Goal: Information Seeking & Learning: Learn about a topic

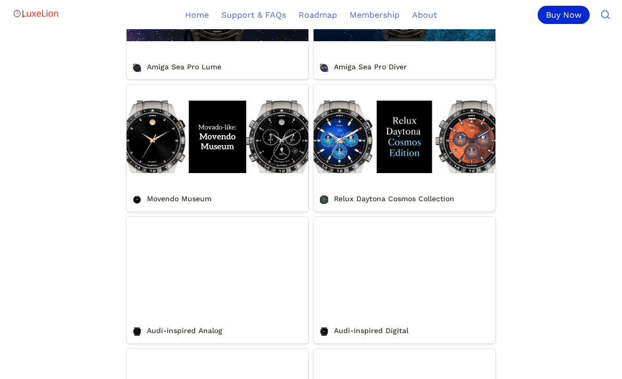
scroll to position [633, 0]
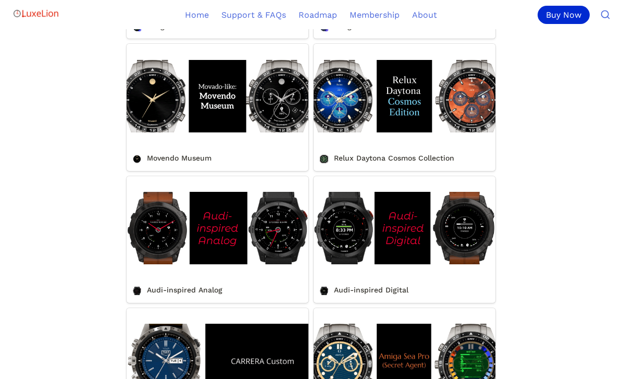
click at [280, 256] on link "Audi-inspired Analog" at bounding box center [218, 239] width 182 height 127
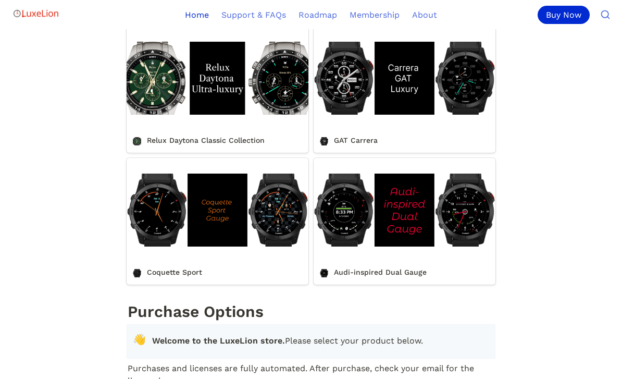
scroll to position [1081, 0]
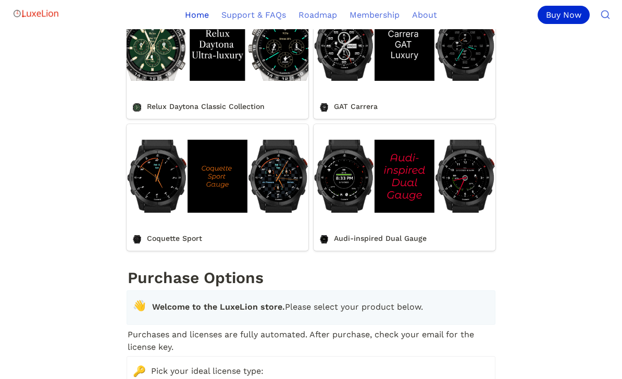
click at [474, 209] on link "Audi-inspired Dual Gauge" at bounding box center [405, 187] width 182 height 127
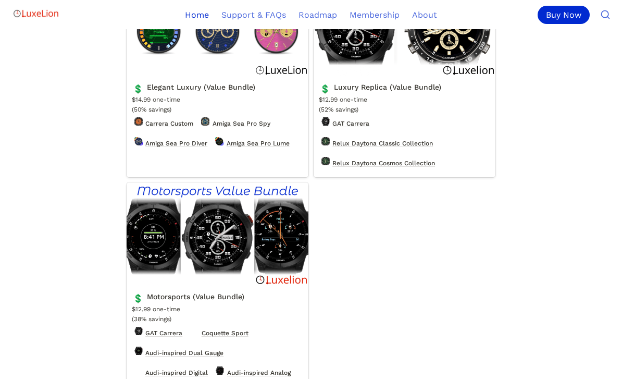
scroll to position [1830, 0]
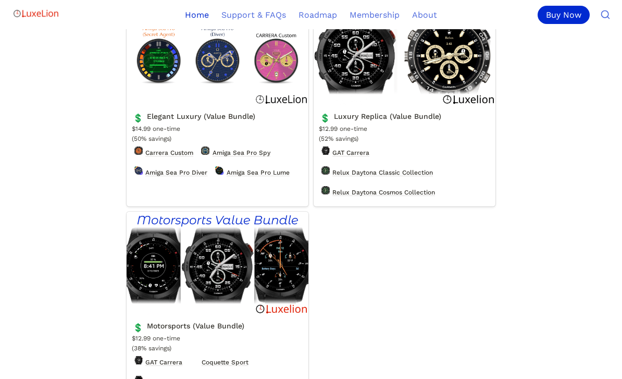
click at [219, 305] on link "Motorsports (Value Bundle)" at bounding box center [218, 314] width 182 height 204
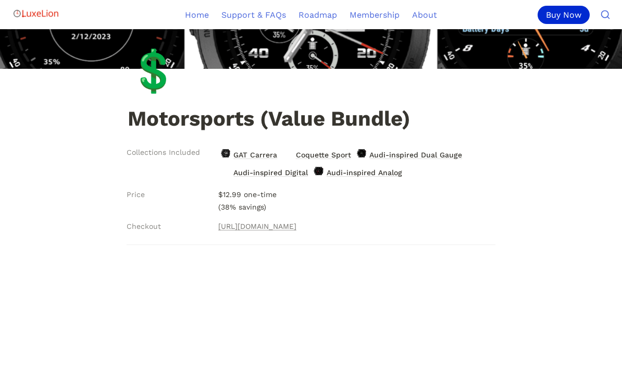
scroll to position [73, 0]
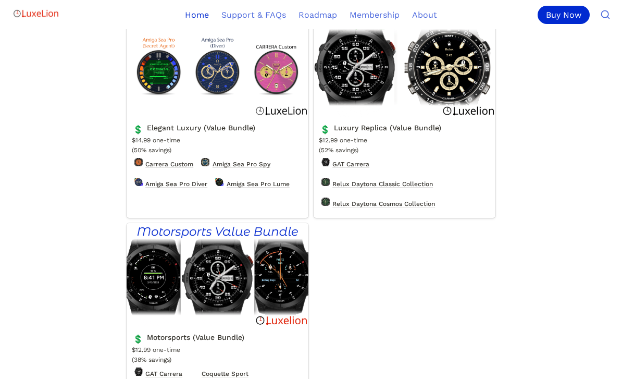
scroll to position [1787, 0]
